Goal: Communication & Community: Ask a question

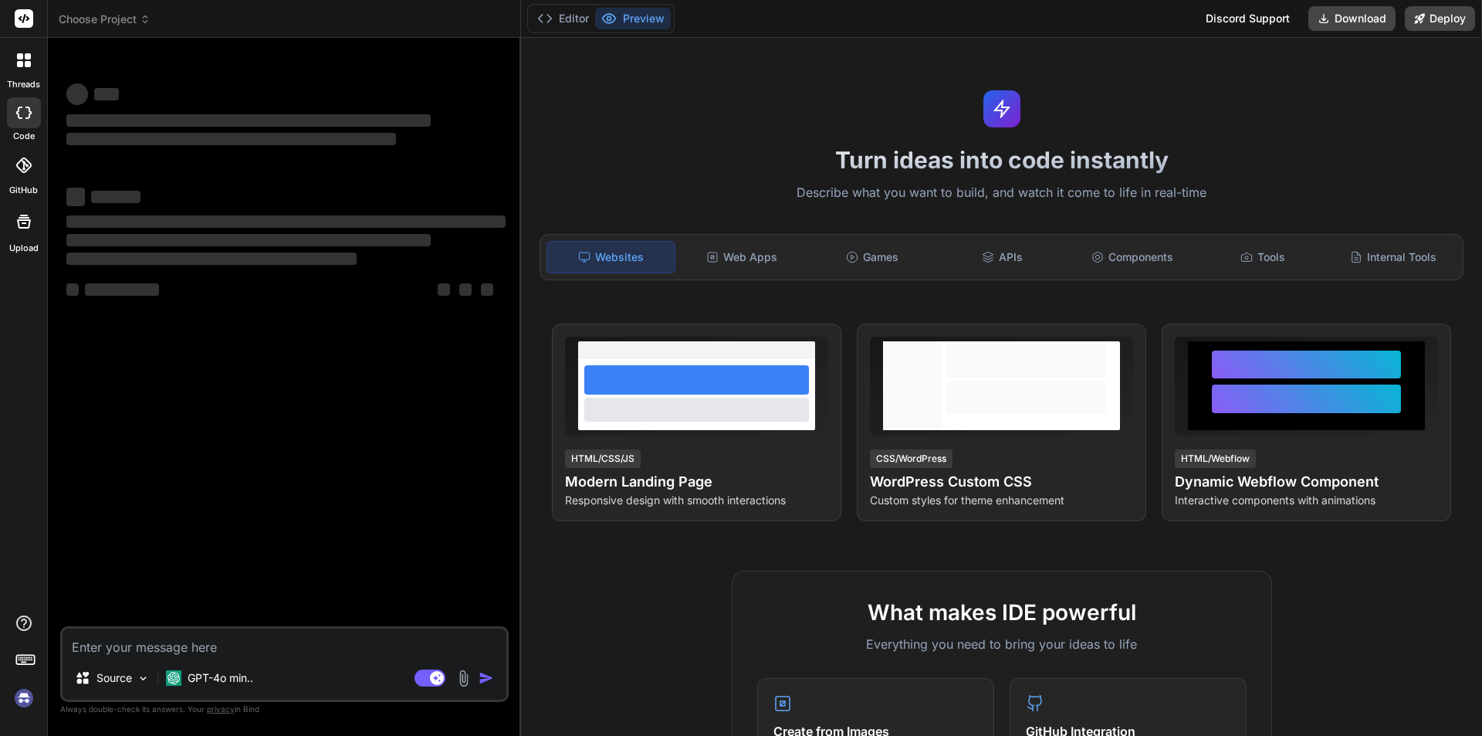
type textarea "x"
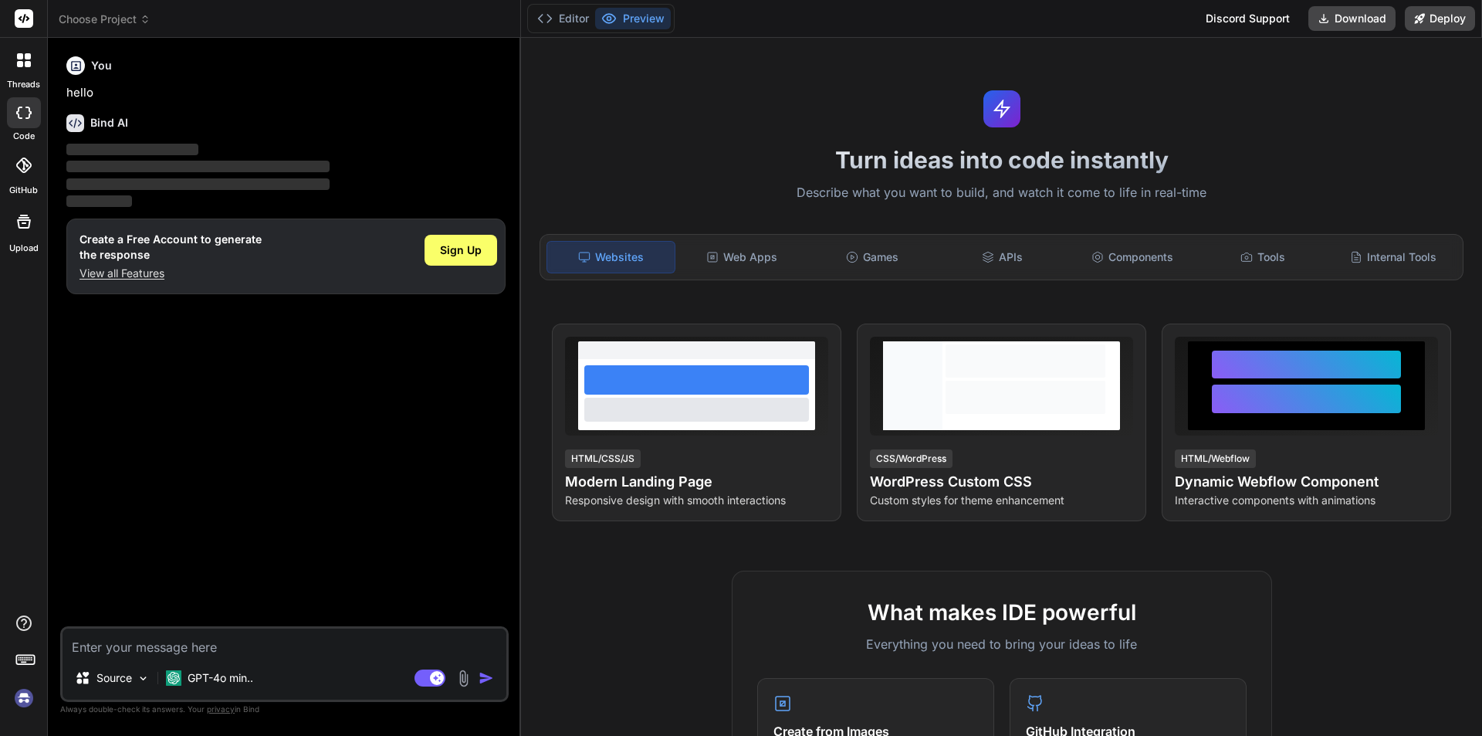
click at [120, 639] on textarea at bounding box center [285, 642] width 444 height 28
type textarea "h"
type textarea "x"
type textarea "hi"
type textarea "x"
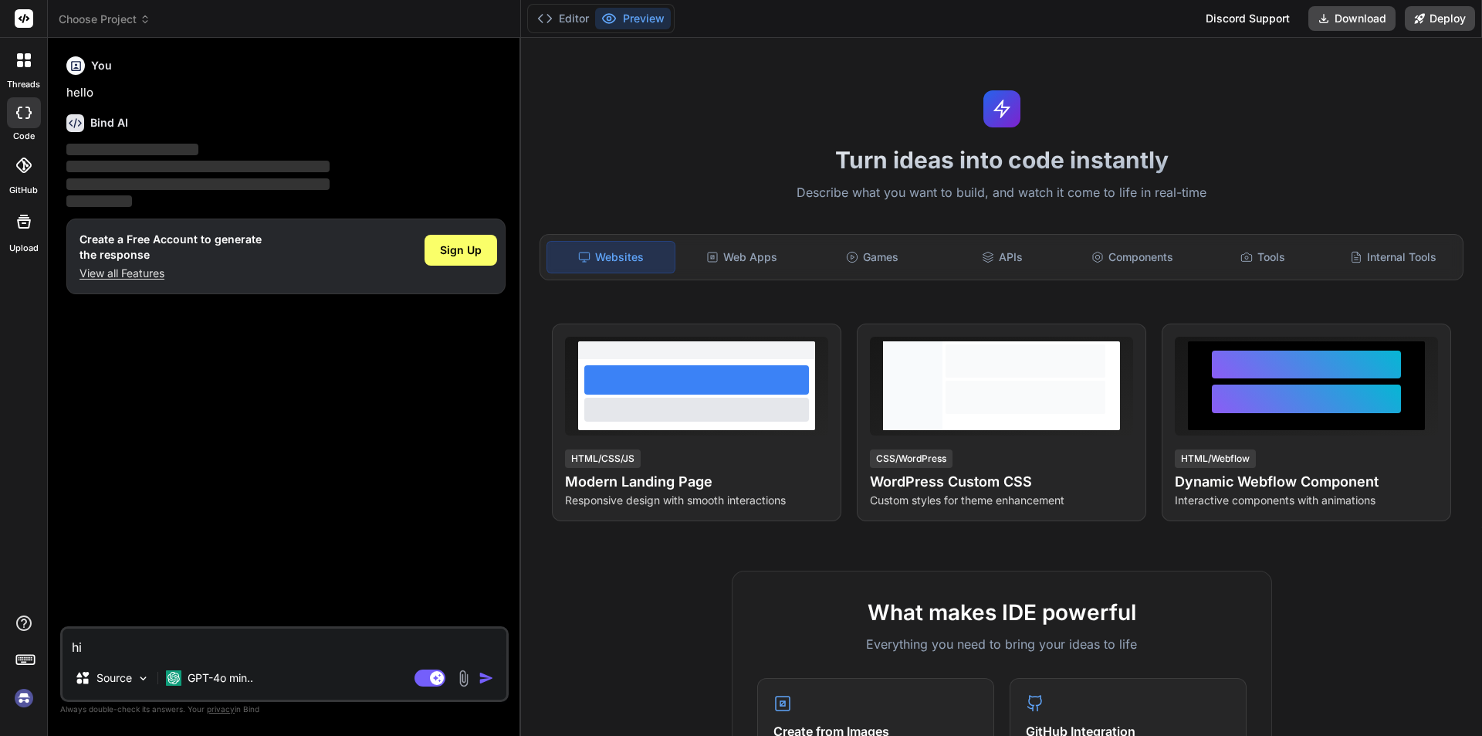
type textarea "hi"
click at [479, 678] on img "button" at bounding box center [486, 677] width 15 height 15
click at [481, 672] on img "button" at bounding box center [486, 677] width 15 height 15
click at [248, 517] on div "You hello Bind AI ‌ ‌ ‌ ‌ Create a Free Account to generate the response View a…" at bounding box center [285, 338] width 445 height 576
click at [206, 669] on div "GPT-4o min.." at bounding box center [210, 677] width 100 height 31
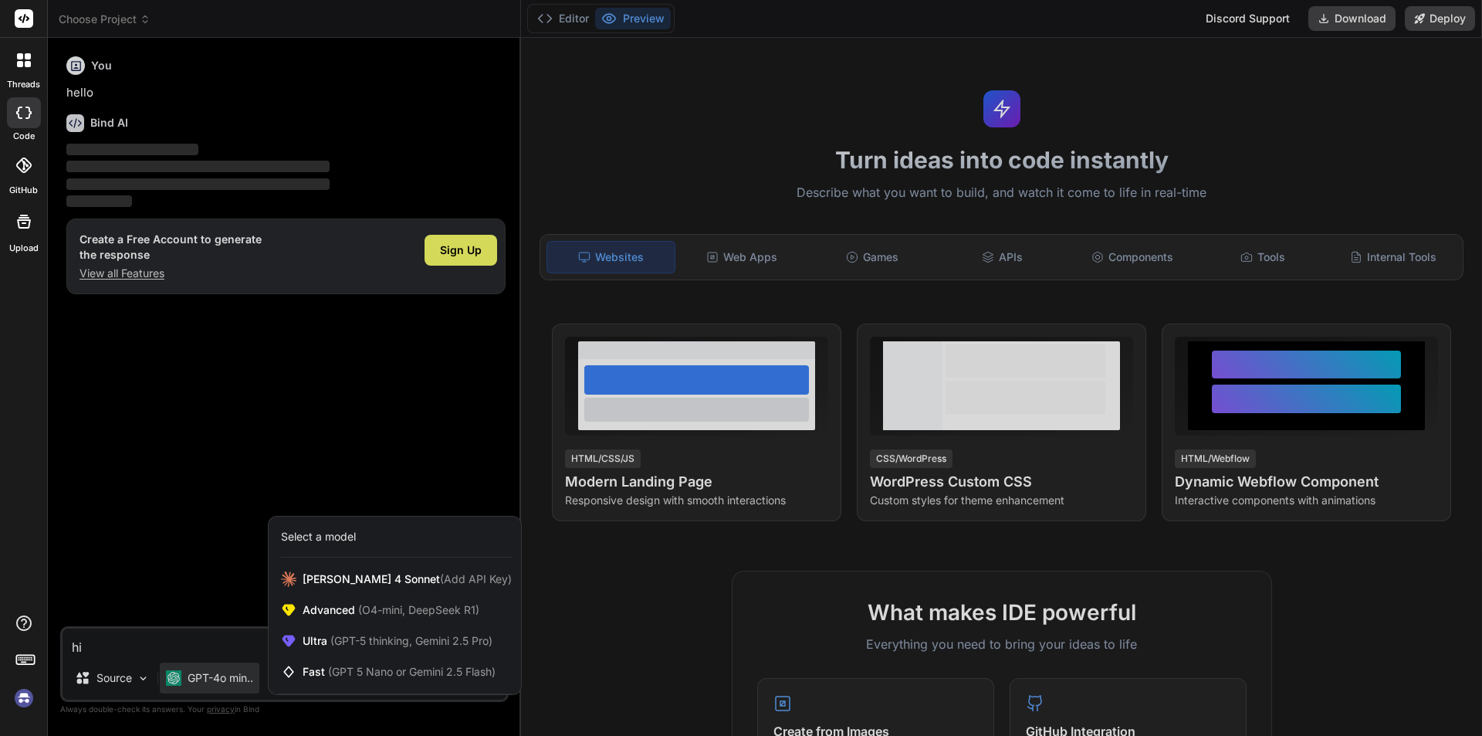
click at [167, 662] on div at bounding box center [741, 368] width 1482 height 736
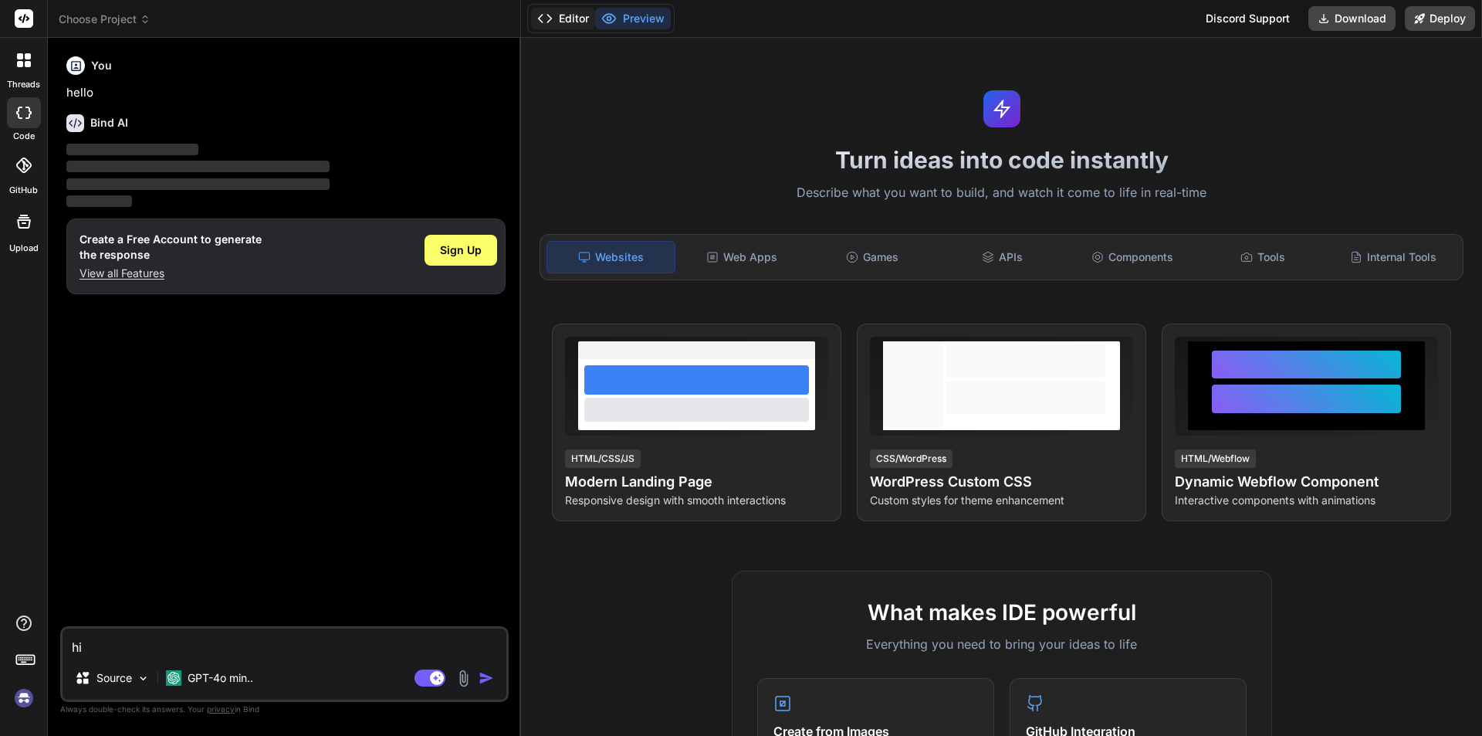
click at [560, 25] on button "Editor" at bounding box center [563, 19] width 64 height 22
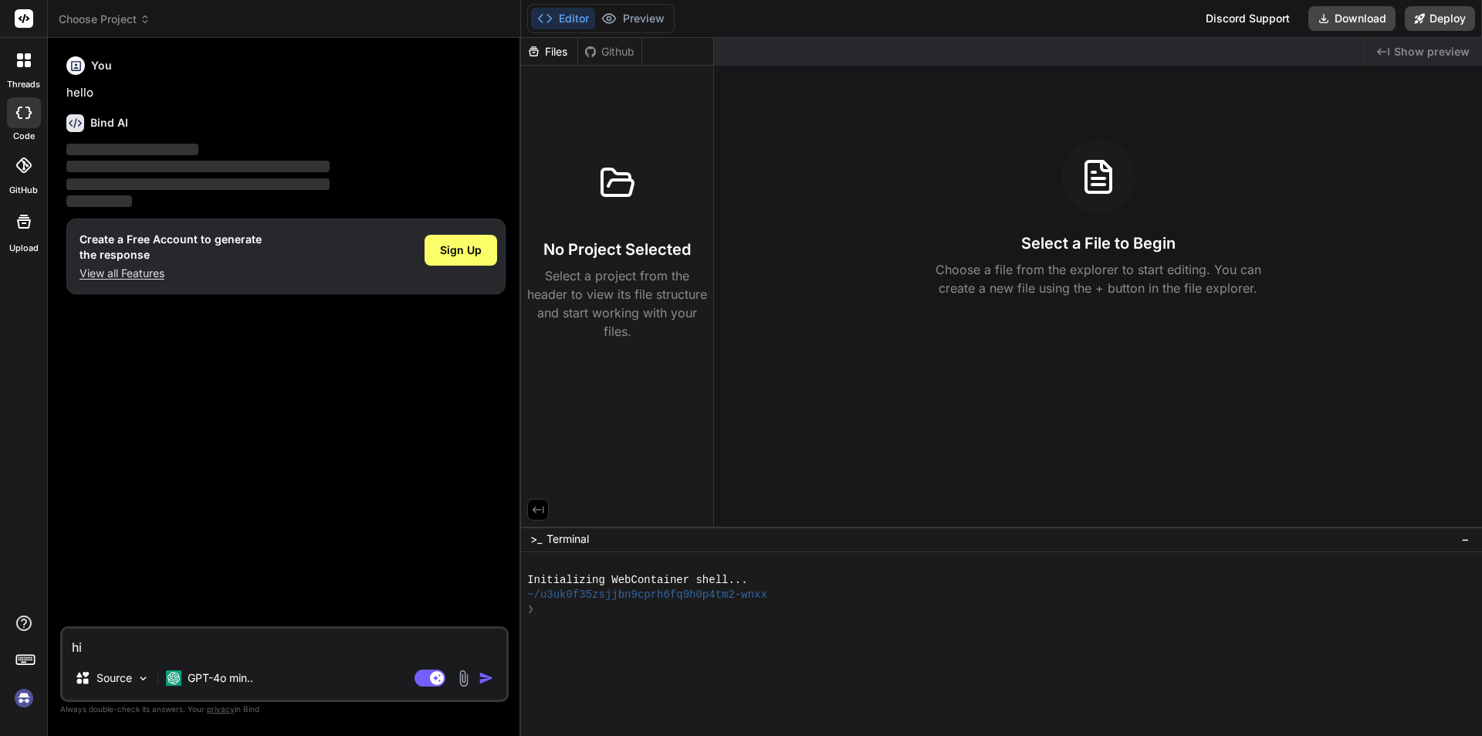
click at [483, 682] on img "button" at bounding box center [486, 677] width 15 height 15
click at [430, 679] on rect at bounding box center [430, 677] width 31 height 17
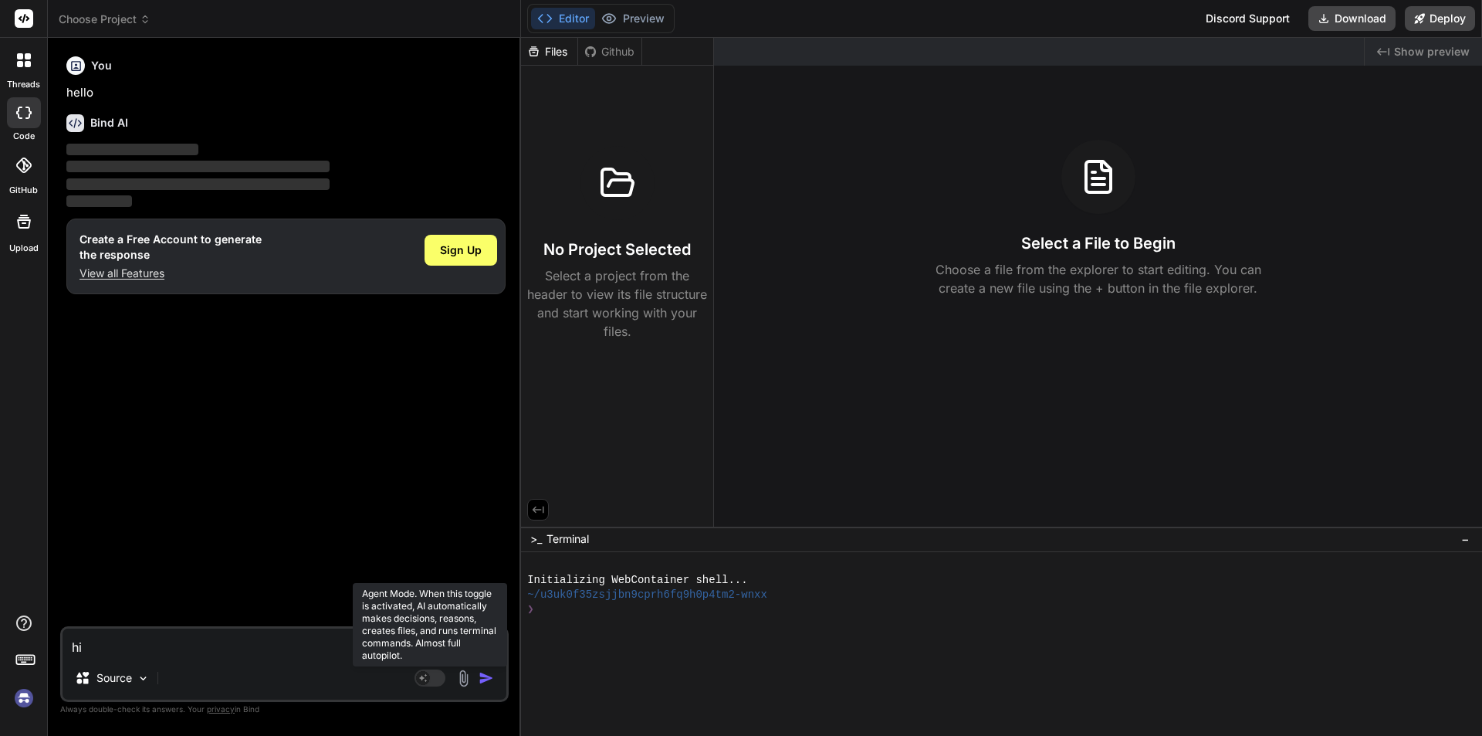
click at [430, 679] on rect at bounding box center [430, 677] width 31 height 17
type textarea "x"
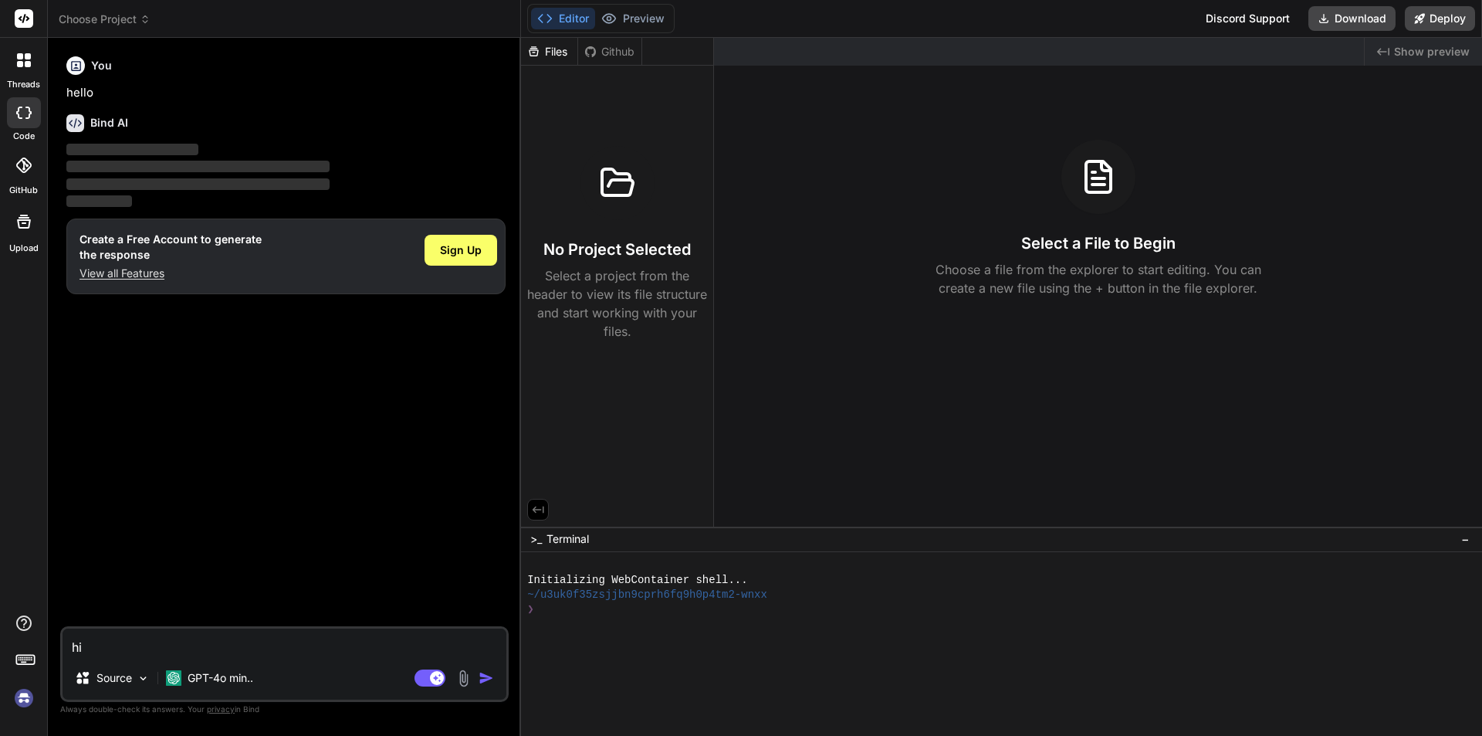
click at [477, 679] on div "Agent Mode. When this toggle is activated, AI automatically makes decisions, re…" at bounding box center [455, 678] width 89 height 19
click at [493, 677] on img "button" at bounding box center [486, 677] width 15 height 15
click at [248, 648] on textarea "hi" at bounding box center [285, 642] width 444 height 28
type textarea "hit"
type textarea "x"
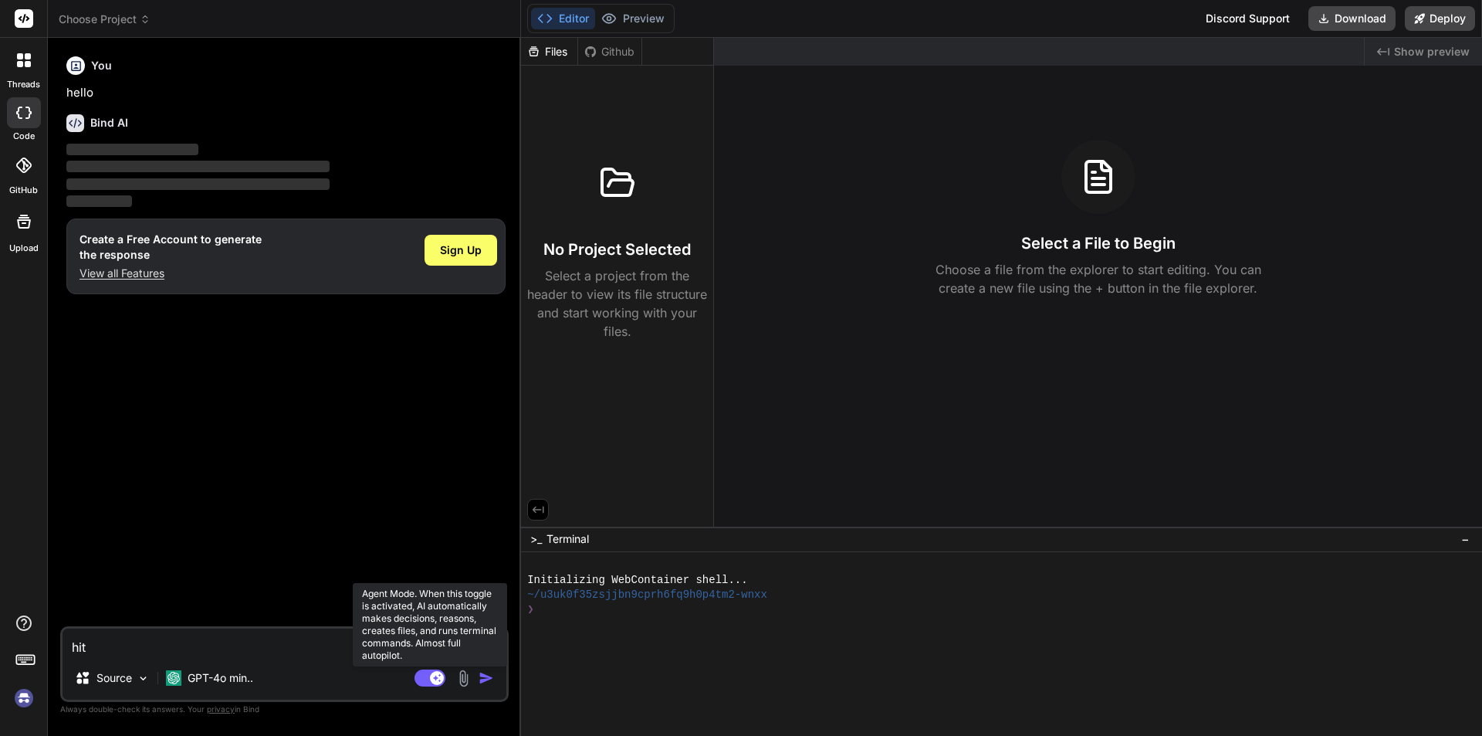
type textarea "hitt"
type textarea "x"
type textarea "hitt"
click at [484, 678] on img "button" at bounding box center [486, 677] width 15 height 15
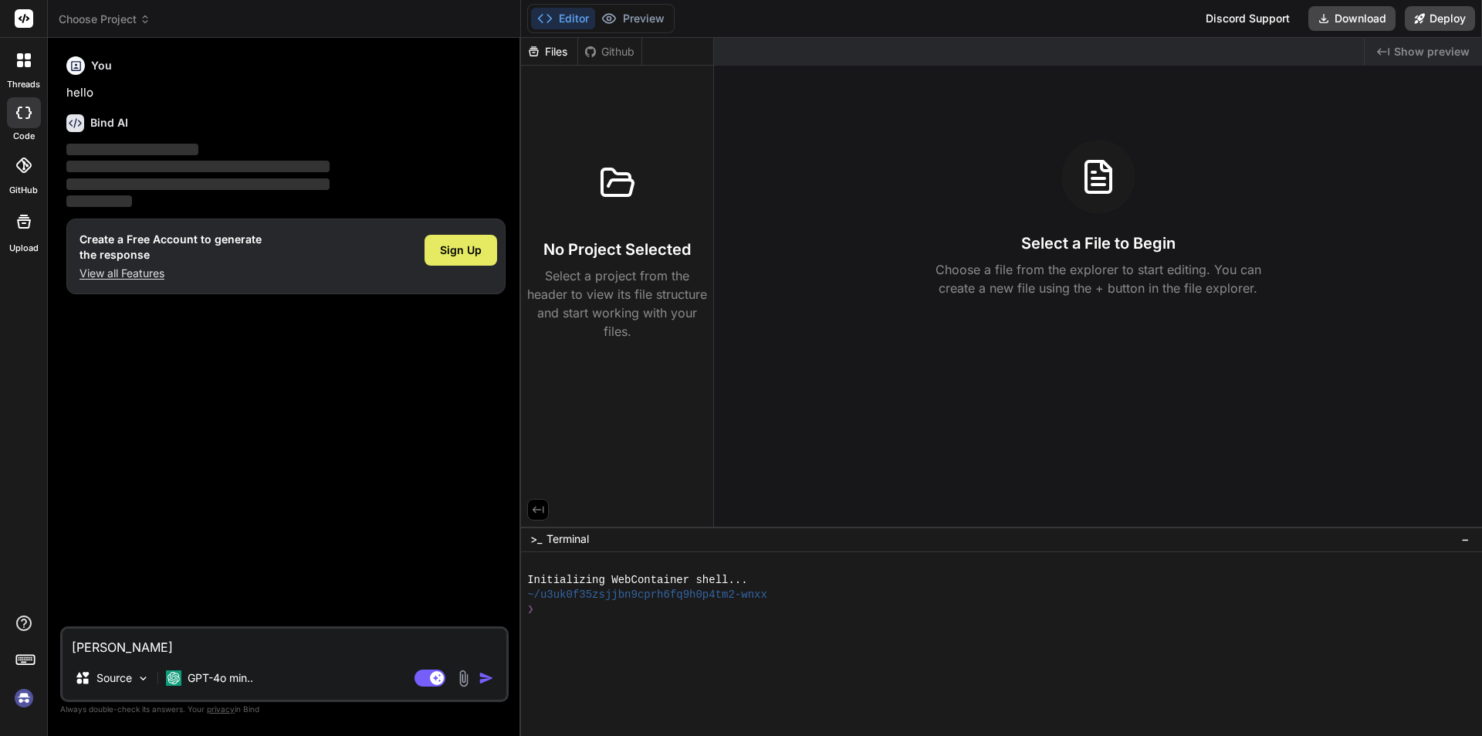
click at [462, 262] on div "Sign Up" at bounding box center [461, 250] width 73 height 31
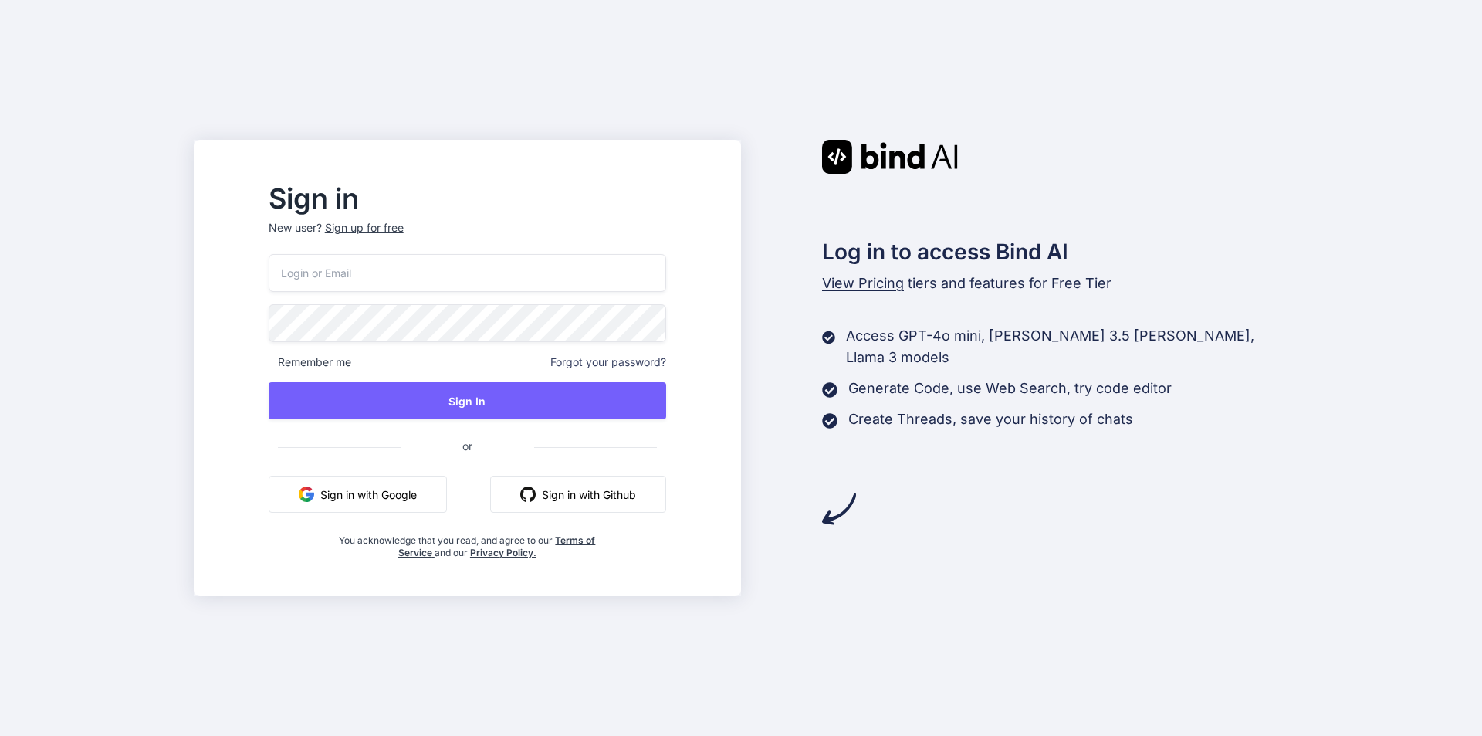
click at [398, 283] on input "email" at bounding box center [468, 273] width 398 height 38
click at [391, 272] on input "email" at bounding box center [468, 273] width 398 height 38
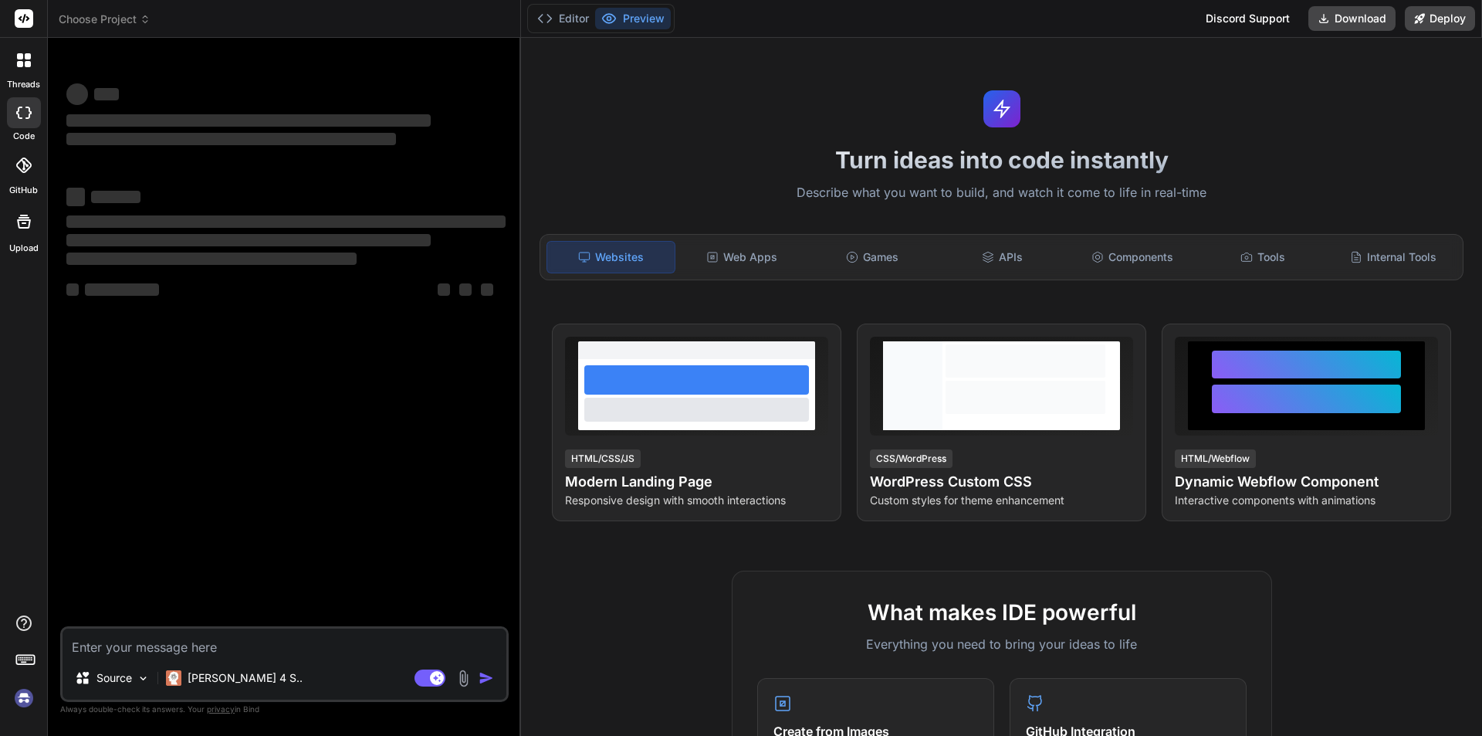
type textarea "x"
